Goal: Communication & Community: Answer question/provide support

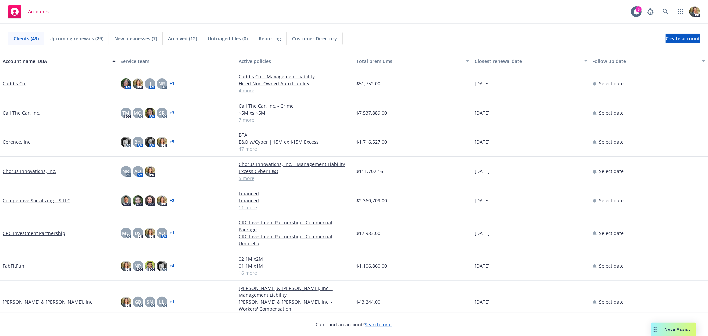
click at [676, 327] on span "Nova Assist" at bounding box center [678, 329] width 26 height 6
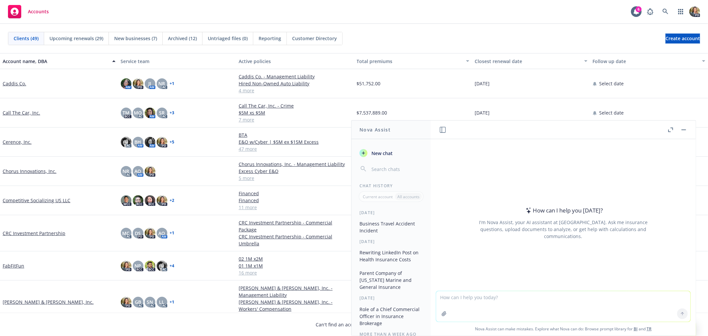
click at [512, 301] on textarea at bounding box center [563, 306] width 254 height 31
paste textarea "1. Executive Summary Newfront is dedicated to supporting Competitive Socializin…"
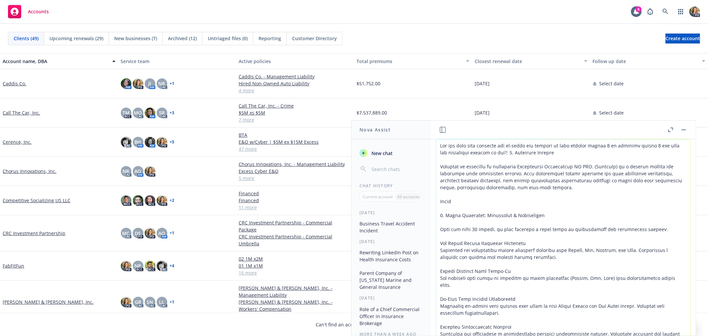
scroll to position [56, 0]
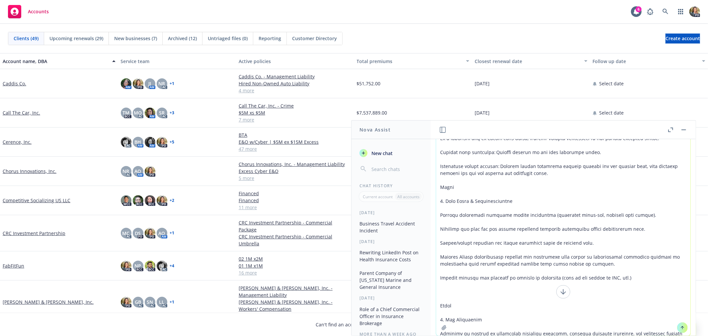
type textarea "Can you keep this verbiage but re-order the numbers so that current number 2 is…"
click at [681, 329] on icon at bounding box center [682, 327] width 5 height 5
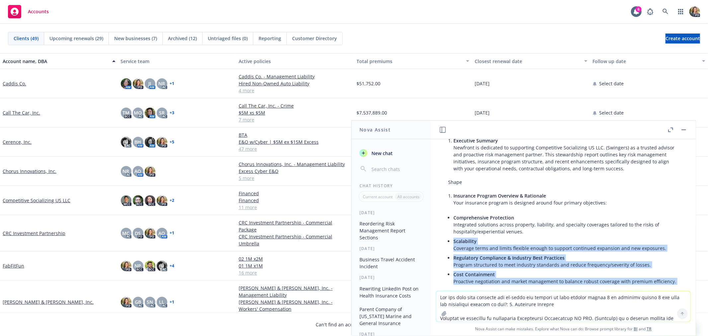
scroll to position [991, 0]
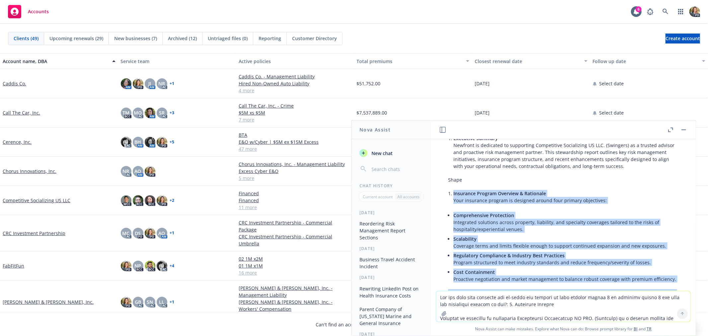
drag, startPoint x: 649, startPoint y: 207, endPoint x: 448, endPoint y: 156, distance: 206.5
copy div "Loremipsu Dolorsi Ametcons & Adipiscin Elit seddoeius tempori ut laboreet dolor…"
click at [392, 153] on span "New chat" at bounding box center [381, 153] width 23 height 7
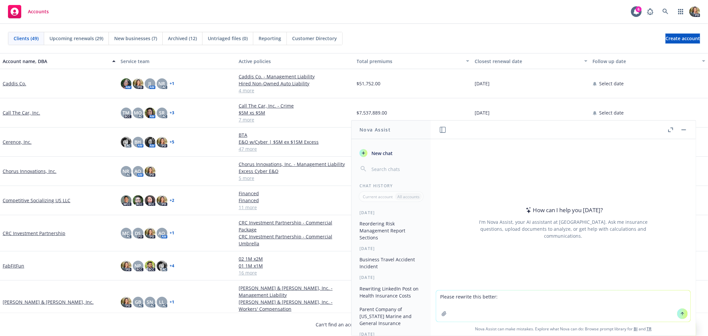
type textarea "Please rewrite this better: Circling back on our last correspondence below and …"
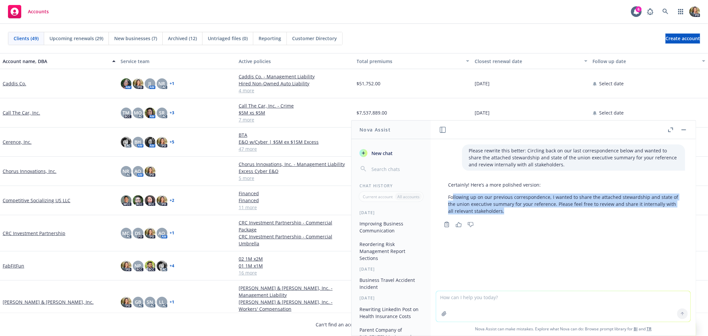
drag, startPoint x: 513, startPoint y: 212, endPoint x: 452, endPoint y: 200, distance: 61.9
click at [452, 200] on p "Following up on our previous correspondence, I wanted to share the attached ste…" at bounding box center [563, 204] width 230 height 21
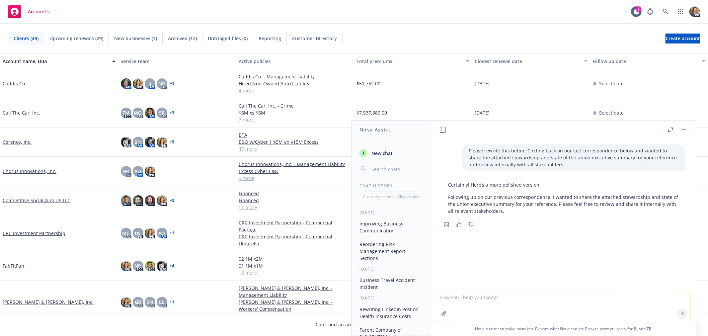
click at [470, 300] on textarea at bounding box center [563, 306] width 254 height 31
type textarea "More casual tone please"
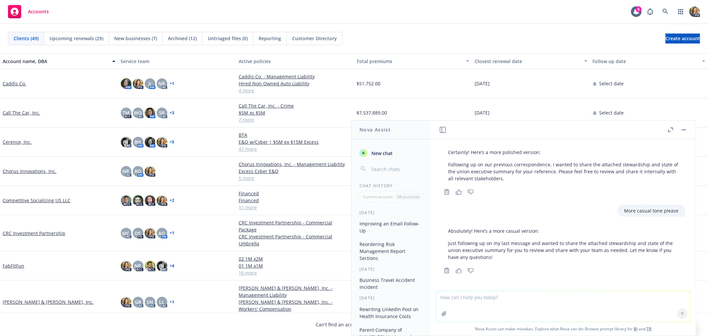
scroll to position [0, 0]
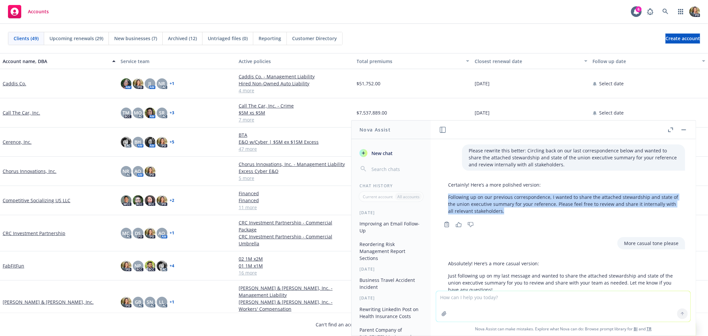
drag, startPoint x: 516, startPoint y: 213, endPoint x: 447, endPoint y: 195, distance: 71.9
click at [447, 195] on div "Certainly! Here’s a more polished version: Following up on our previous corresp…" at bounding box center [564, 198] width 244 height 39
copy p "Following up on our previous correspondence, I wanted to share the attached ste…"
